Goal: Task Accomplishment & Management: Manage account settings

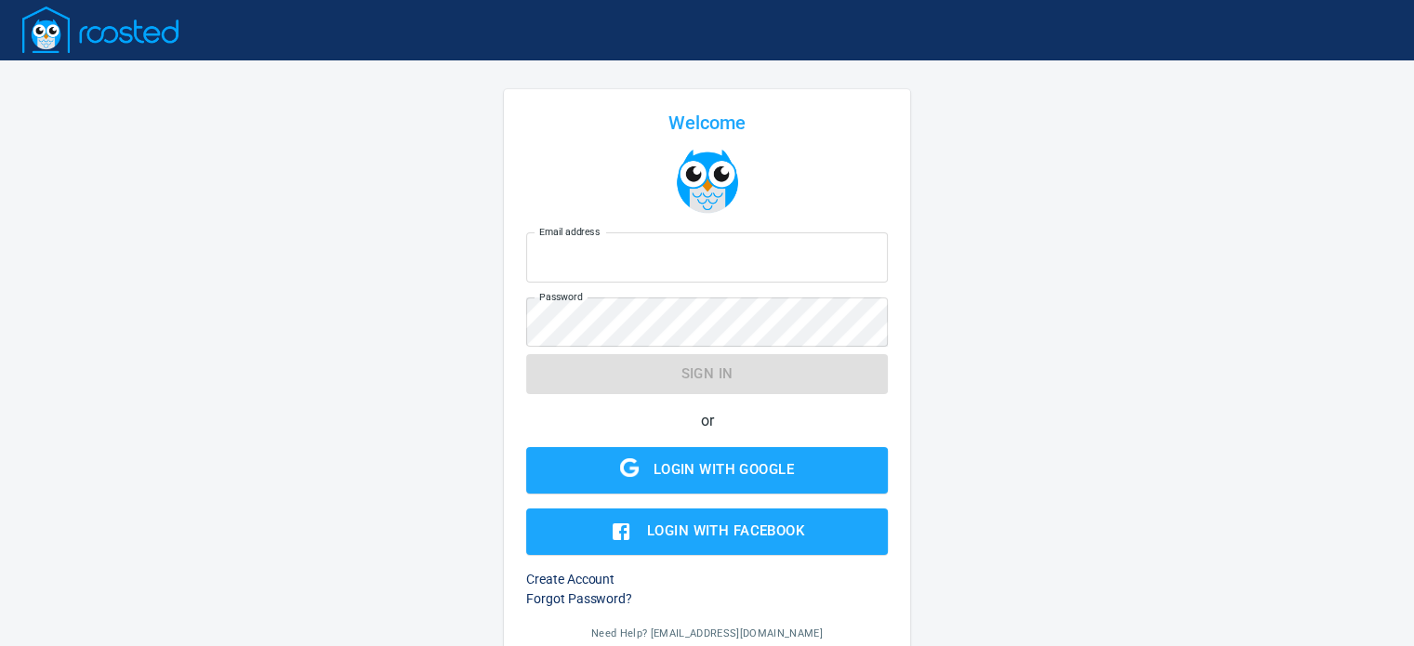
type input "[EMAIL_ADDRESS][DOMAIN_NAME]"
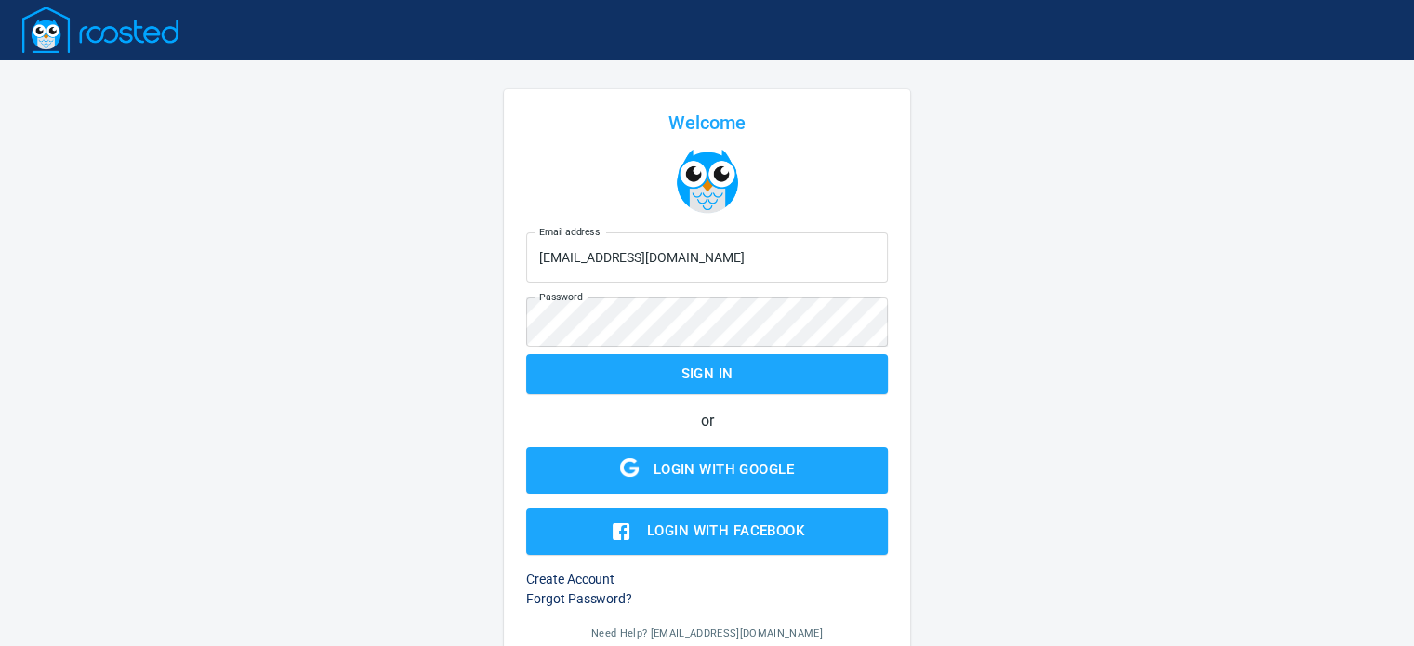
click at [729, 371] on form "Email address [EMAIL_ADDRESS][DOMAIN_NAME] Email address Password Password Sign…" at bounding box center [707, 390] width 362 height 330
click at [729, 371] on span "Sign in" at bounding box center [707, 374] width 321 height 24
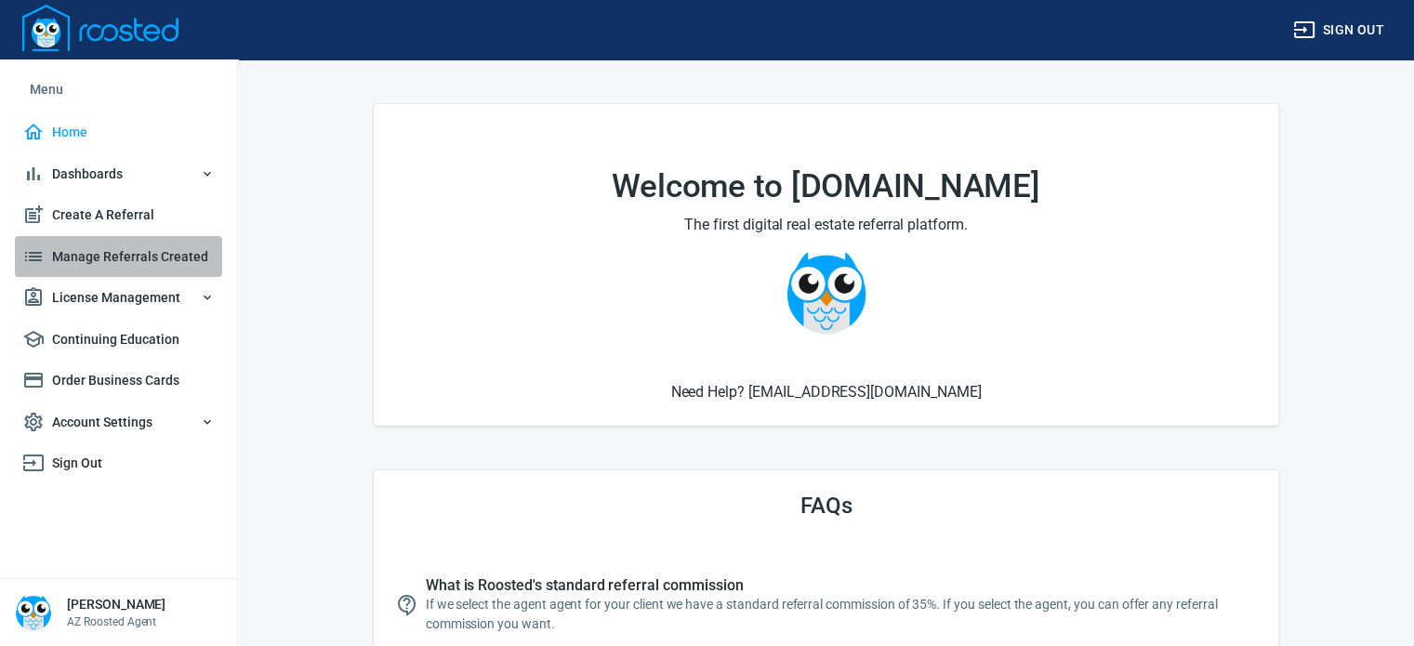
click at [84, 256] on span "Manage Referrals Created" at bounding box center [118, 256] width 192 height 23
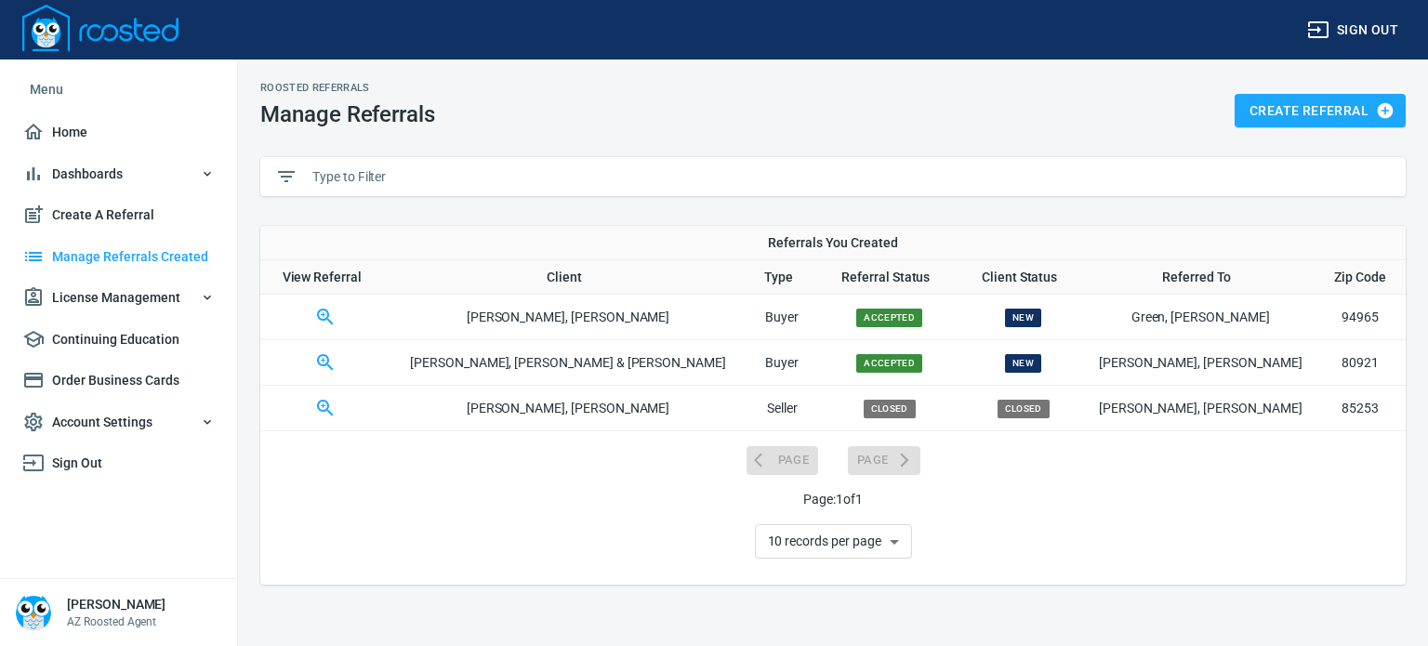
click at [337, 362] on icon "button" at bounding box center [325, 362] width 22 height 22
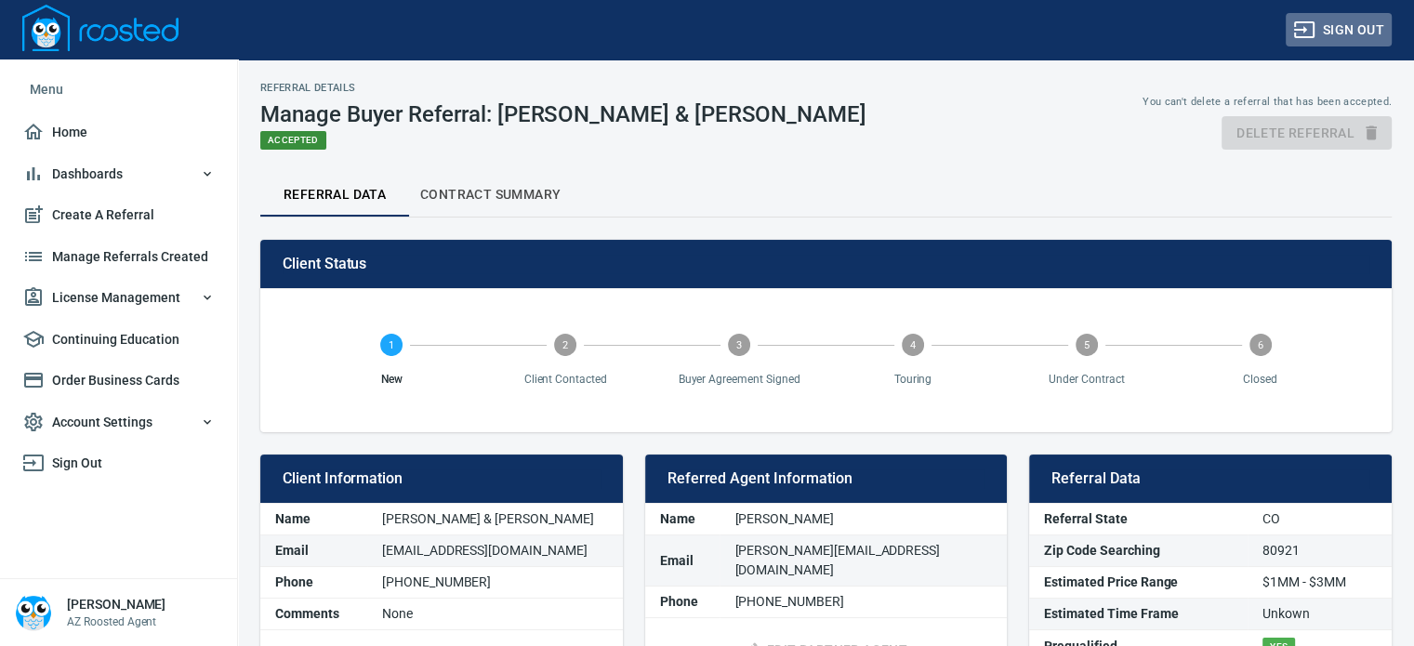
click at [1363, 29] on span "Sign out" at bounding box center [1338, 30] width 91 height 23
